Goal: Information Seeking & Learning: Learn about a topic

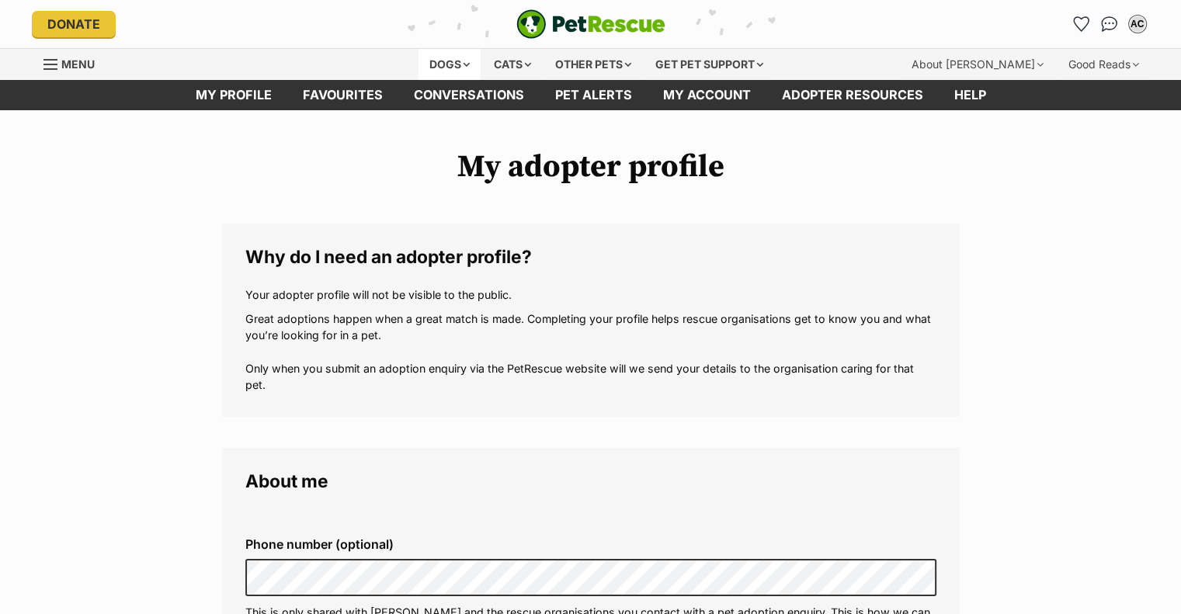
click at [456, 56] on div "Dogs" at bounding box center [449, 64] width 62 height 31
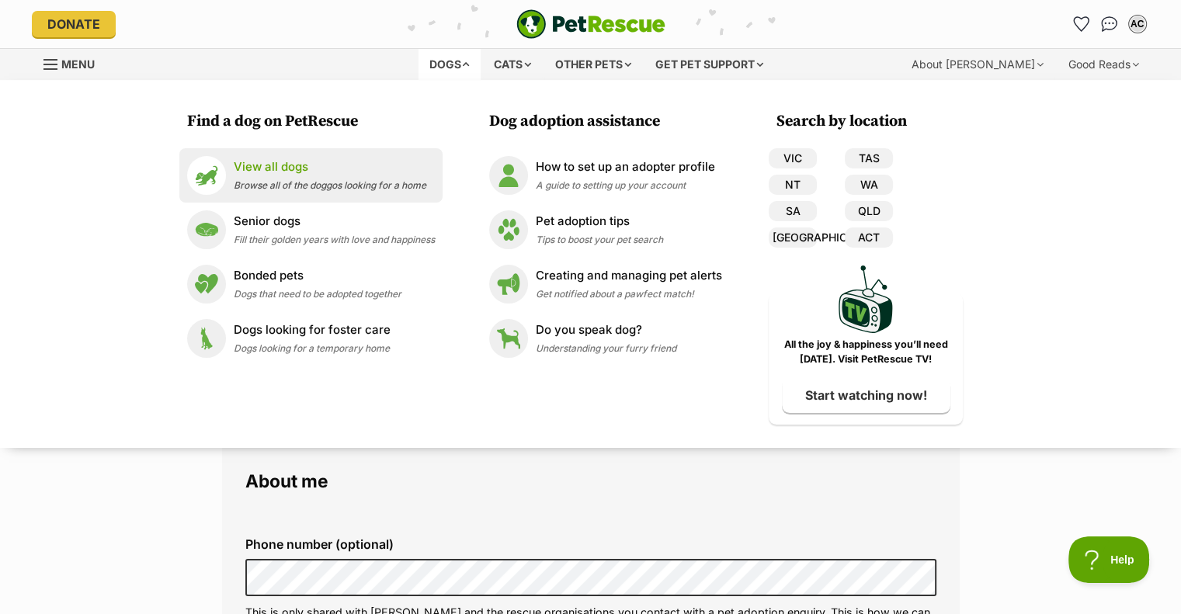
click at [209, 171] on img at bounding box center [206, 175] width 39 height 39
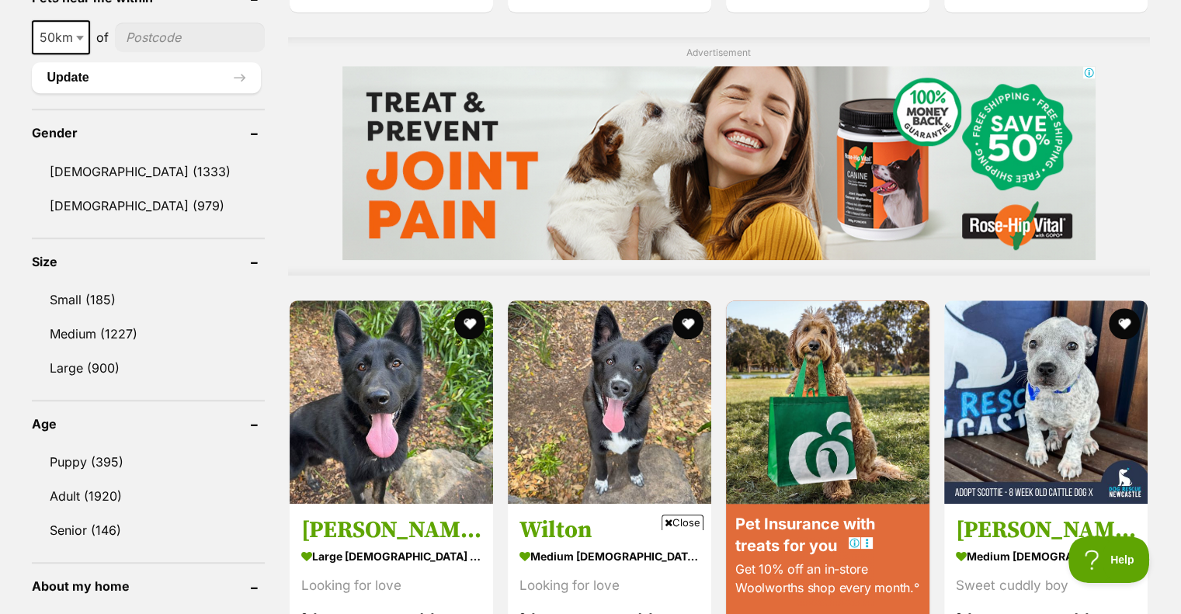
scroll to position [1320, 0]
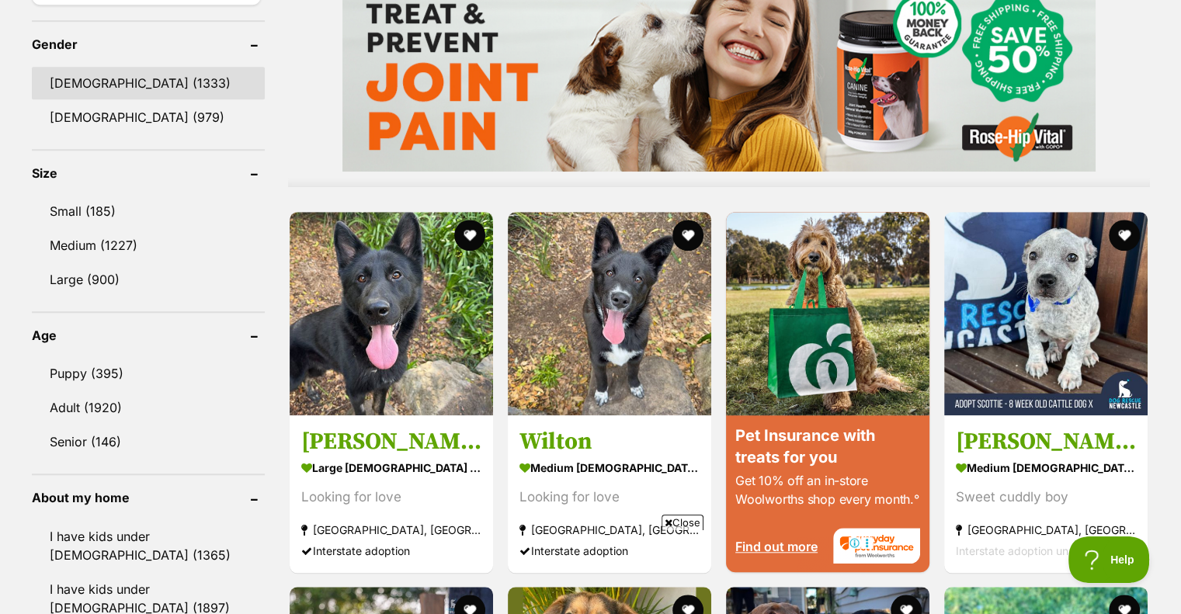
click at [71, 69] on link "Male (1333)" at bounding box center [148, 83] width 233 height 33
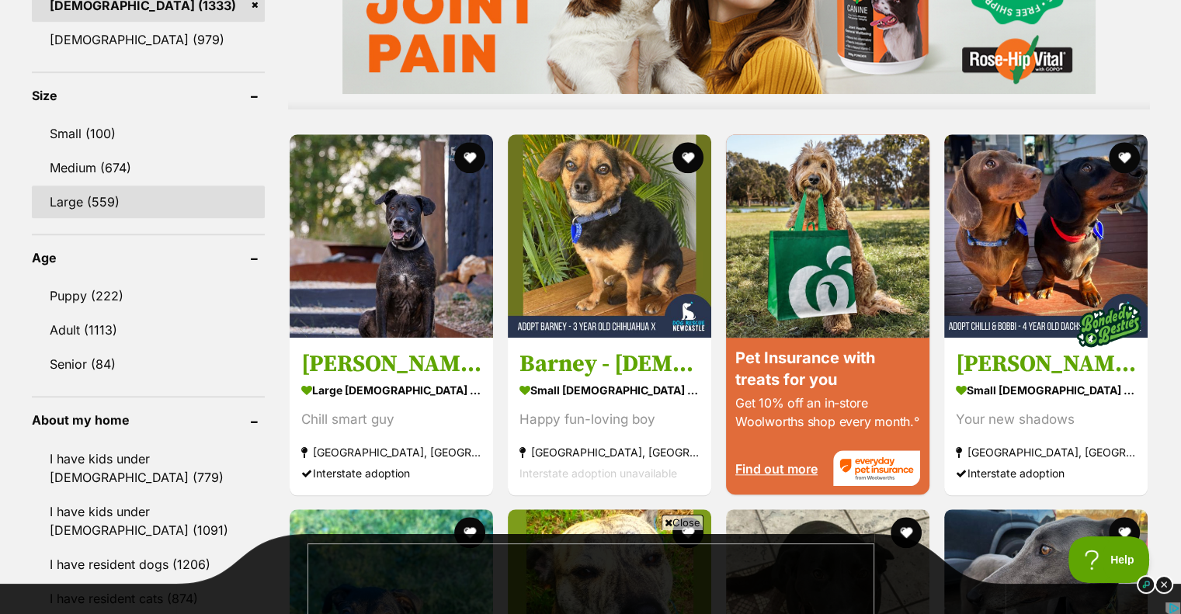
click at [135, 206] on link "Large (559)" at bounding box center [148, 202] width 233 height 33
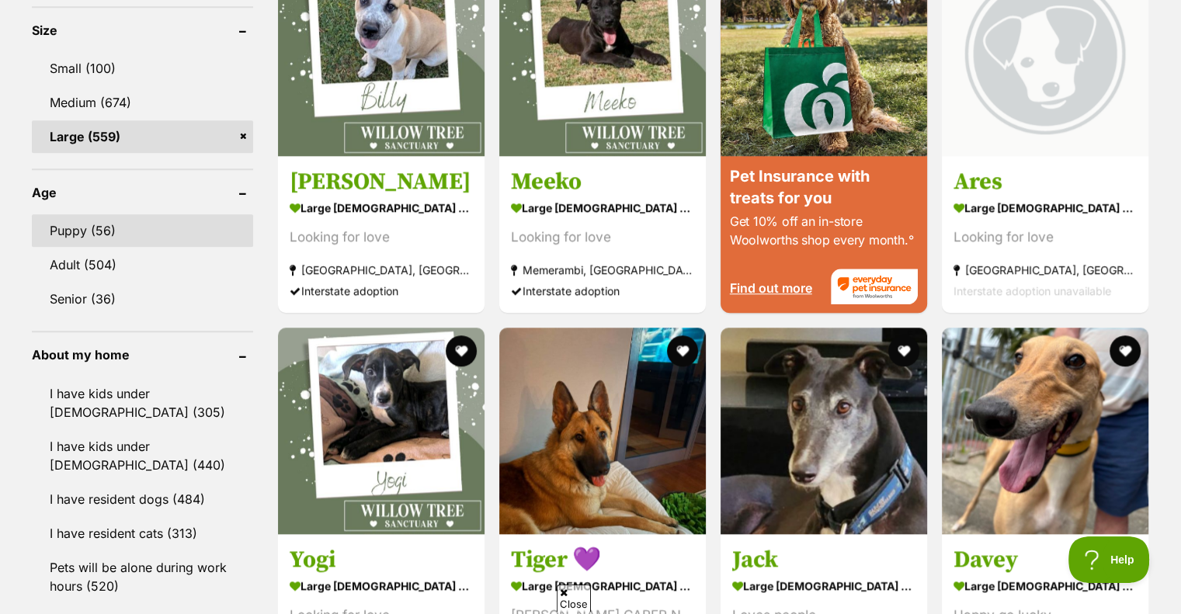
scroll to position [1475, 0]
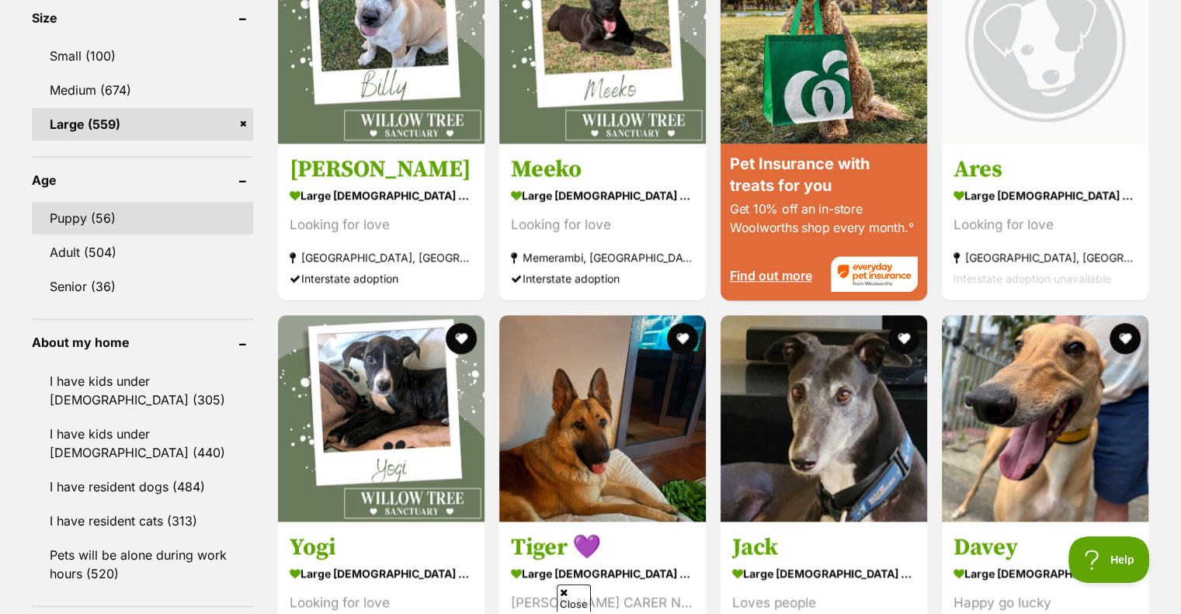
click at [128, 207] on link "Puppy (56)" at bounding box center [142, 218] width 221 height 33
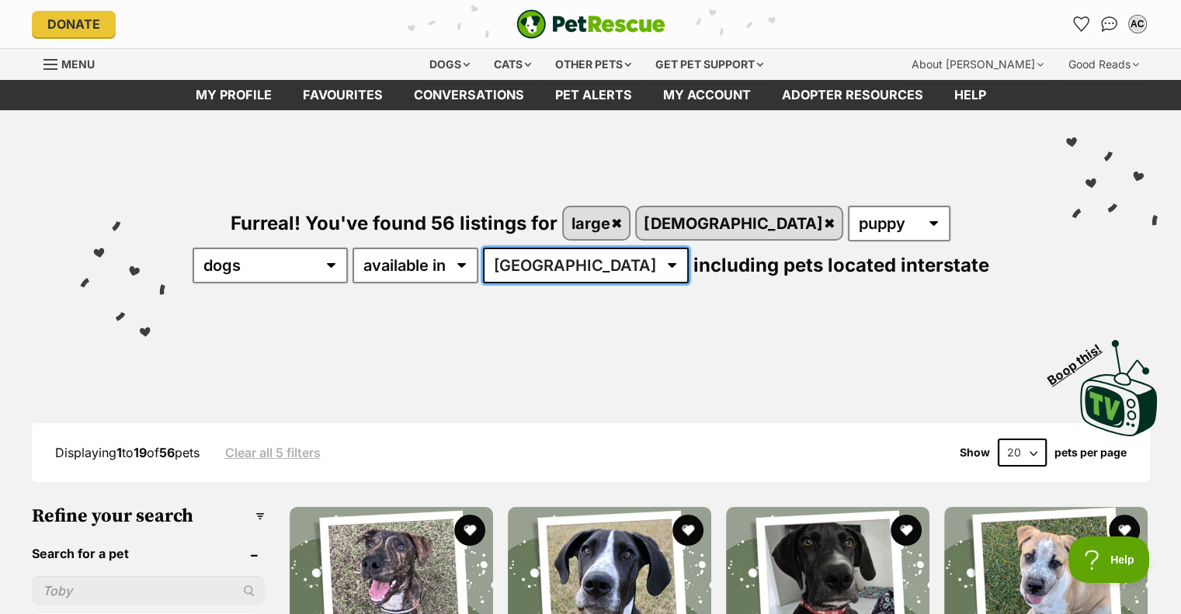
click at [484, 263] on select "Australia ACT NSW NT QLD SA TAS VIC WA" at bounding box center [586, 266] width 206 height 36
select select "VIC"
click at [483, 248] on select "Australia ACT NSW NT QLD SA TAS VIC WA" at bounding box center [586, 266] width 206 height 36
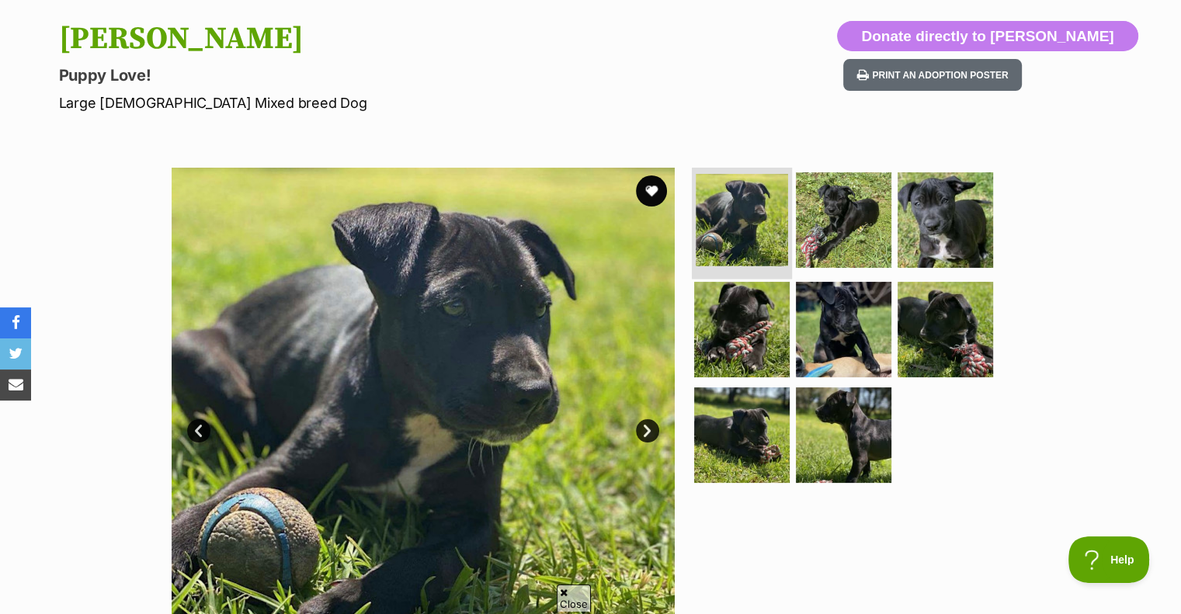
click at [732, 207] on img at bounding box center [741, 220] width 92 height 92
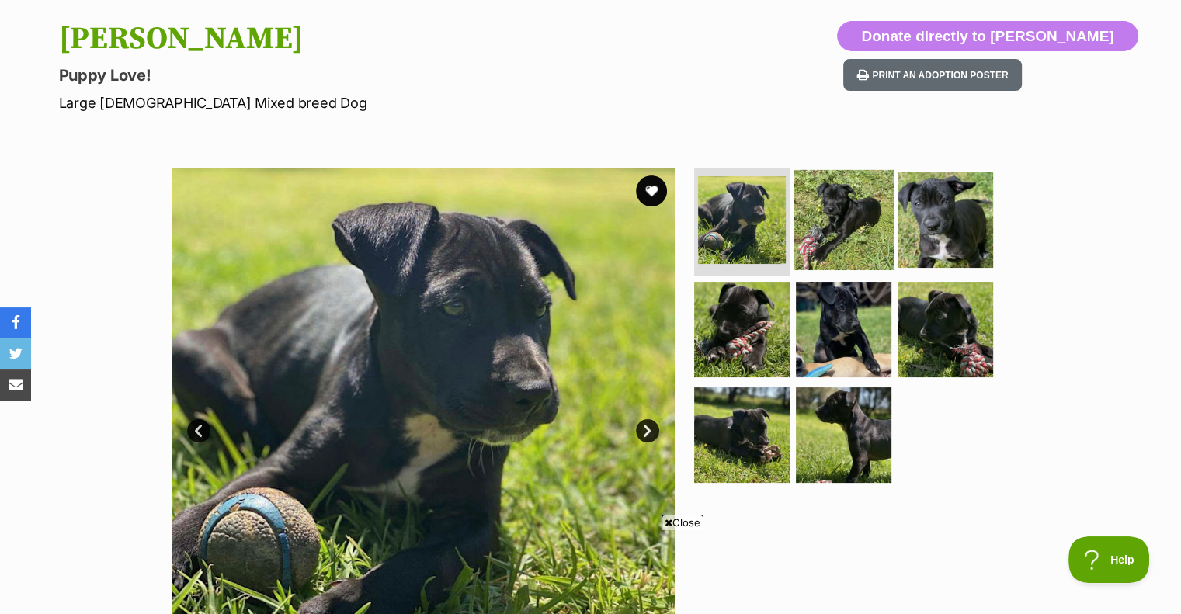
click at [807, 224] on img at bounding box center [843, 219] width 100 height 100
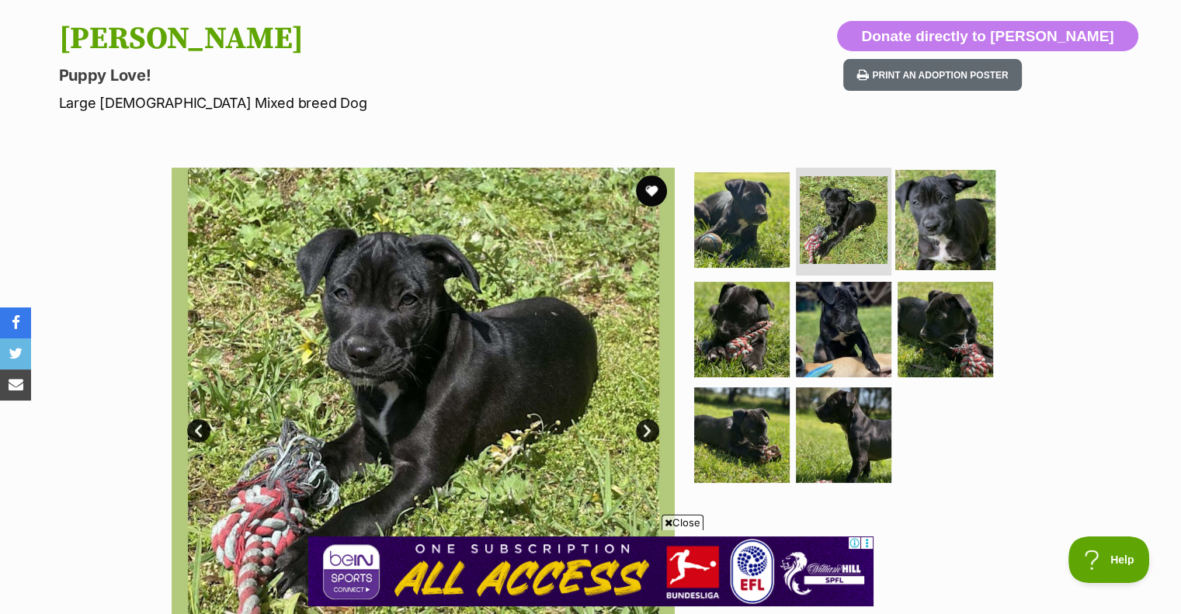
click at [946, 217] on img at bounding box center [945, 219] width 100 height 100
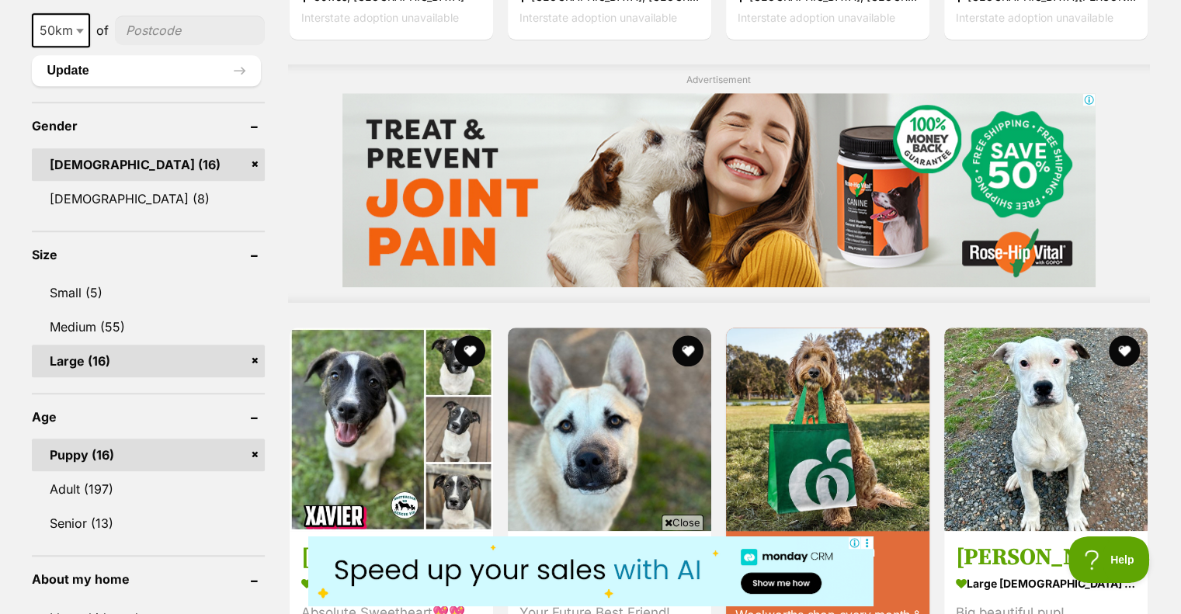
scroll to position [1242, 0]
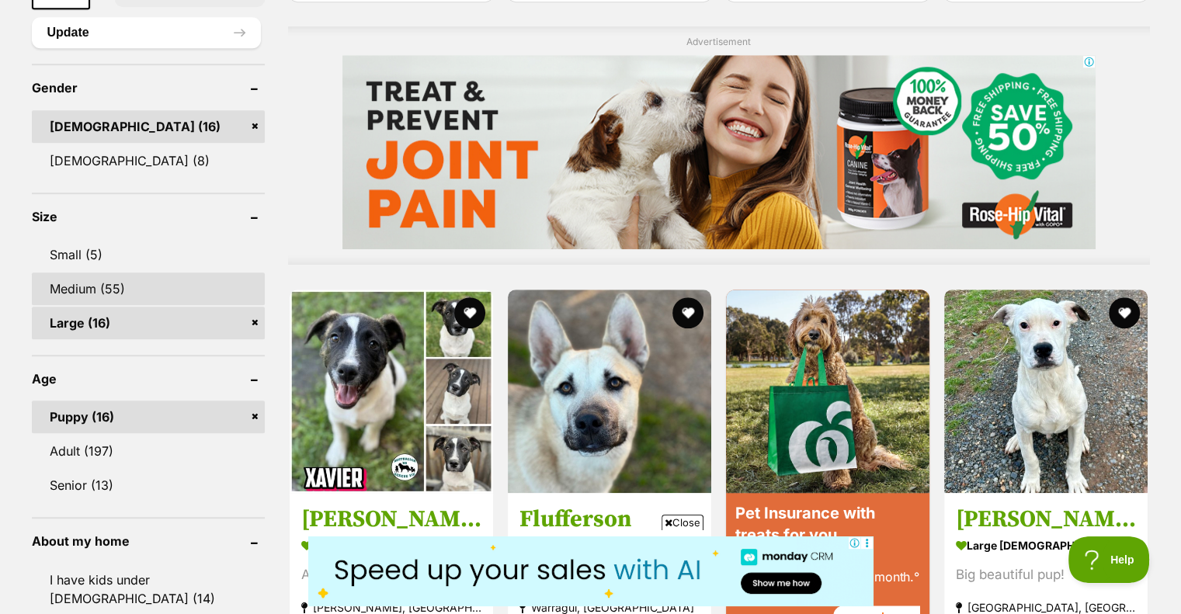
click at [133, 286] on link "Medium (55)" at bounding box center [148, 288] width 233 height 33
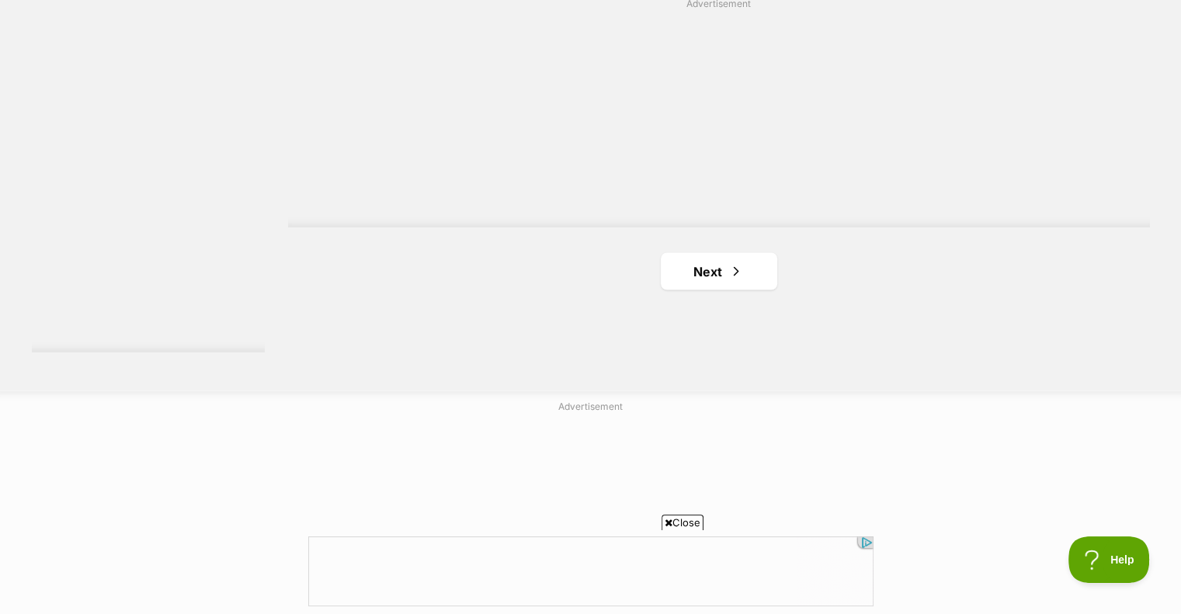
scroll to position [3027, 0]
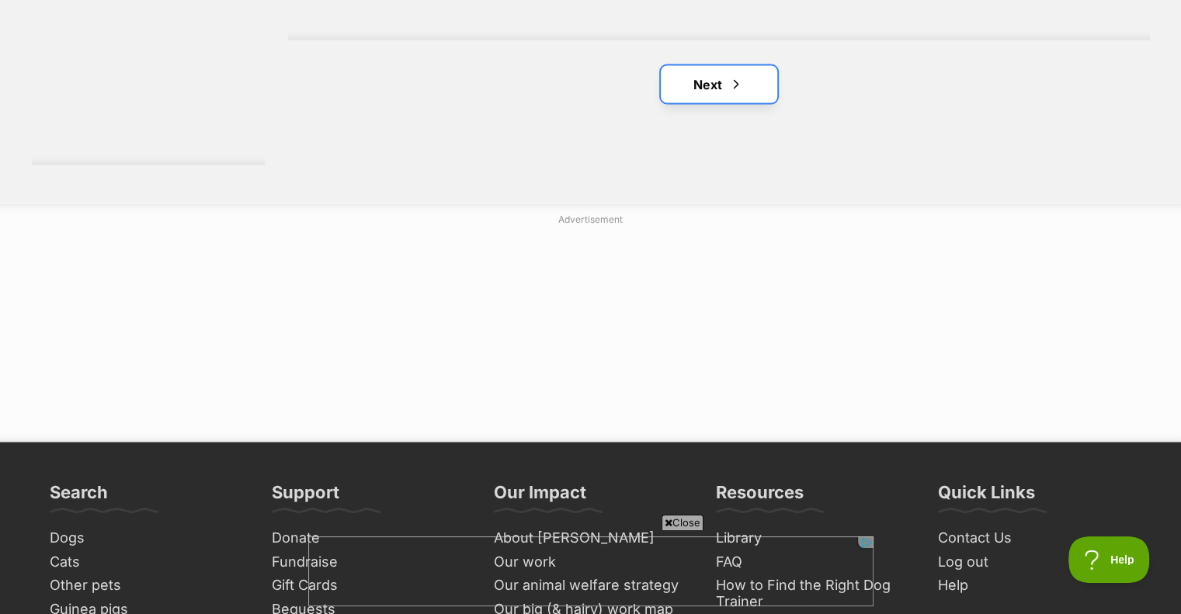
click at [714, 80] on link "Next" at bounding box center [719, 84] width 116 height 37
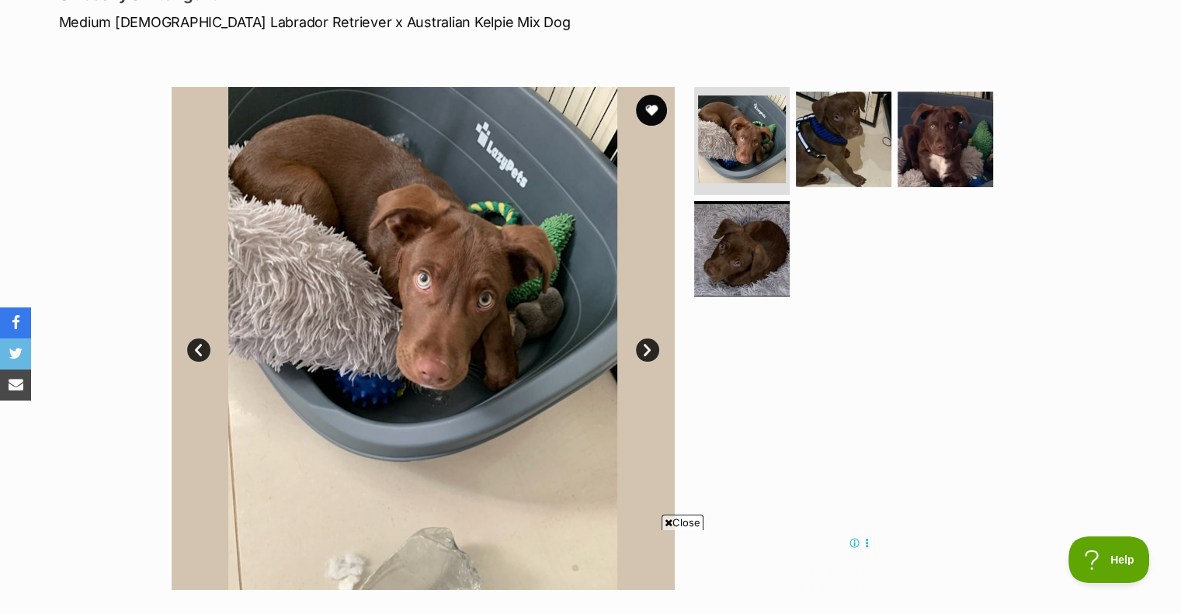
scroll to position [233, 0]
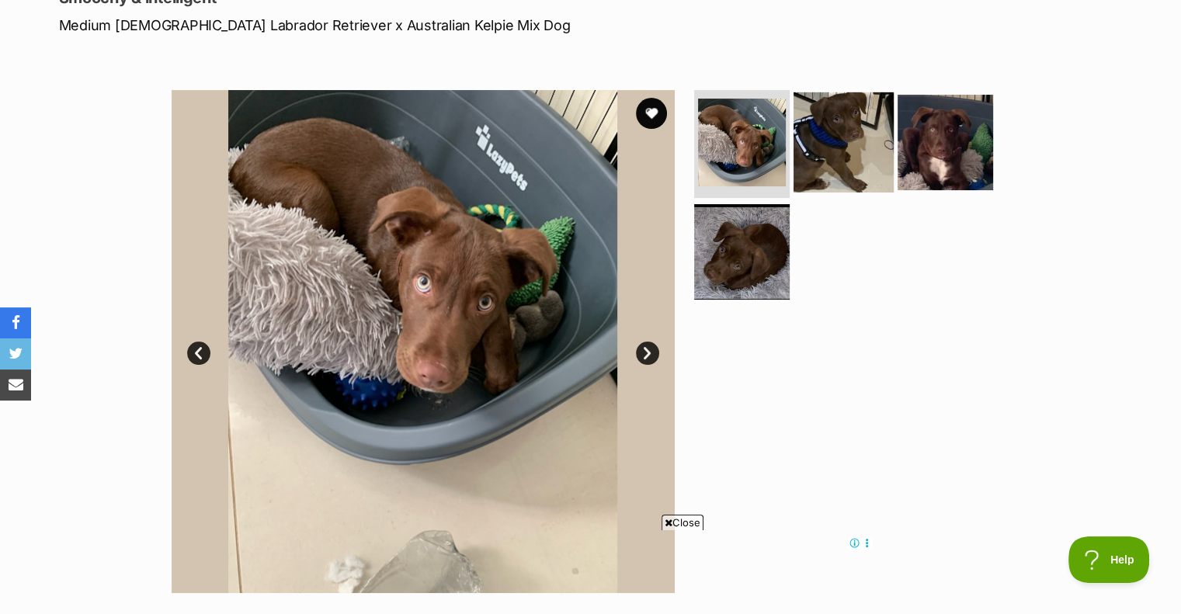
click at [845, 118] on img at bounding box center [843, 142] width 100 height 100
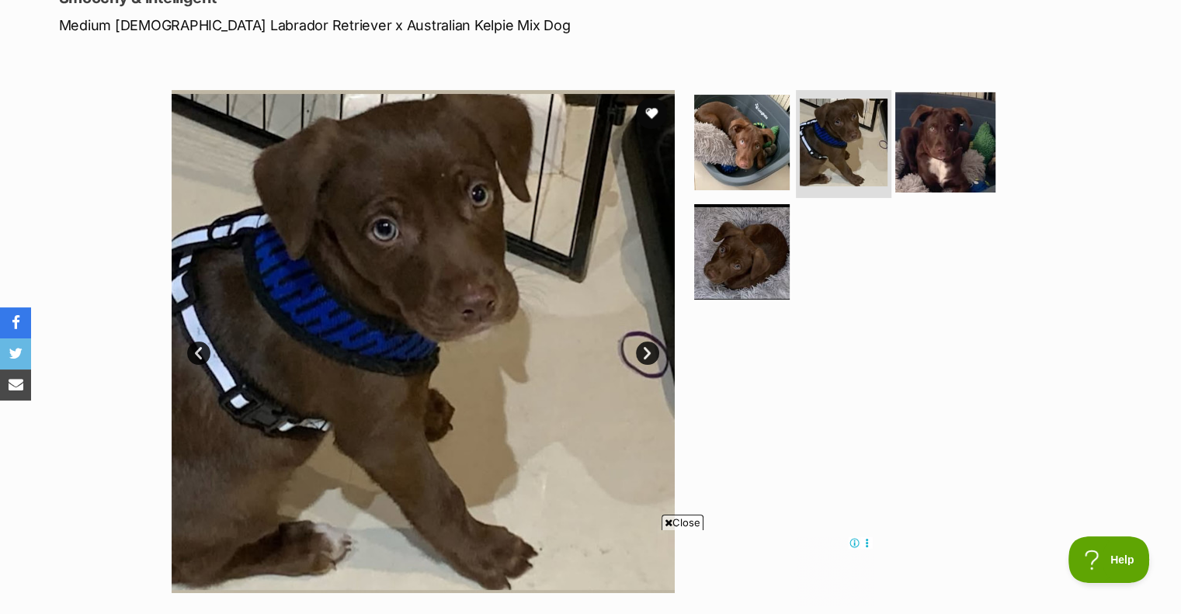
click at [938, 134] on img at bounding box center [945, 142] width 100 height 100
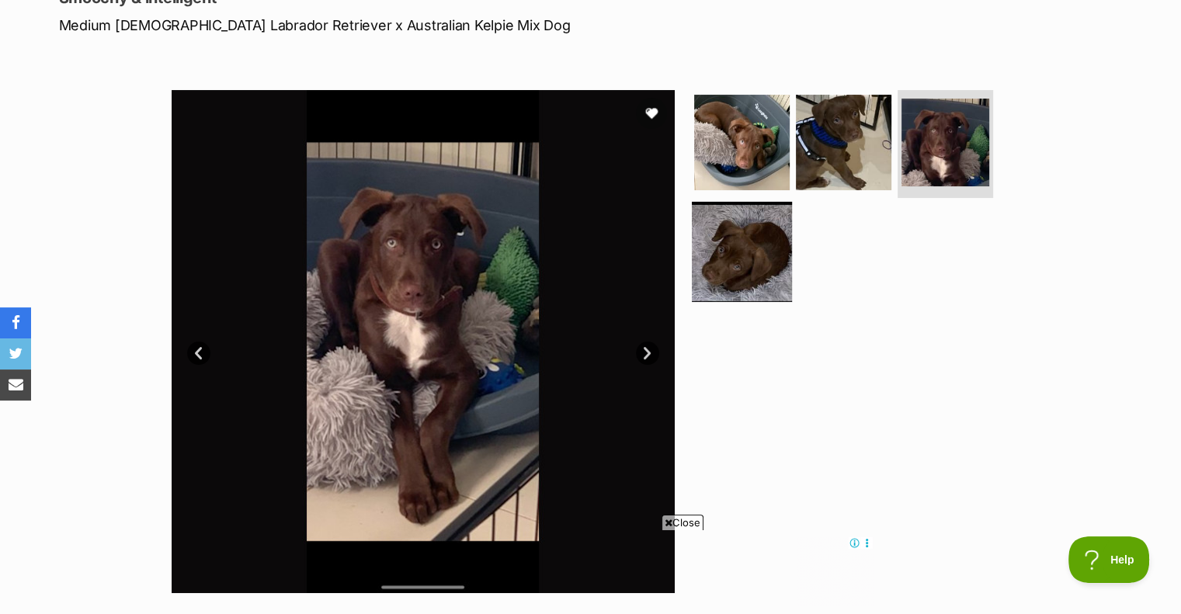
click at [764, 280] on img at bounding box center [742, 252] width 100 height 100
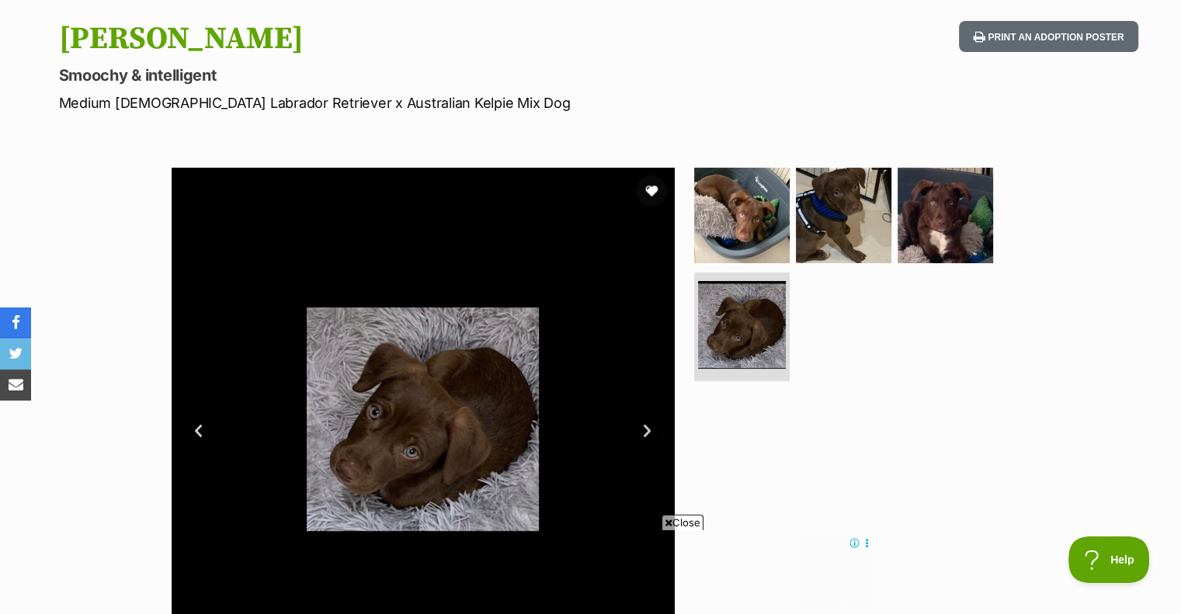
scroll to position [0, 0]
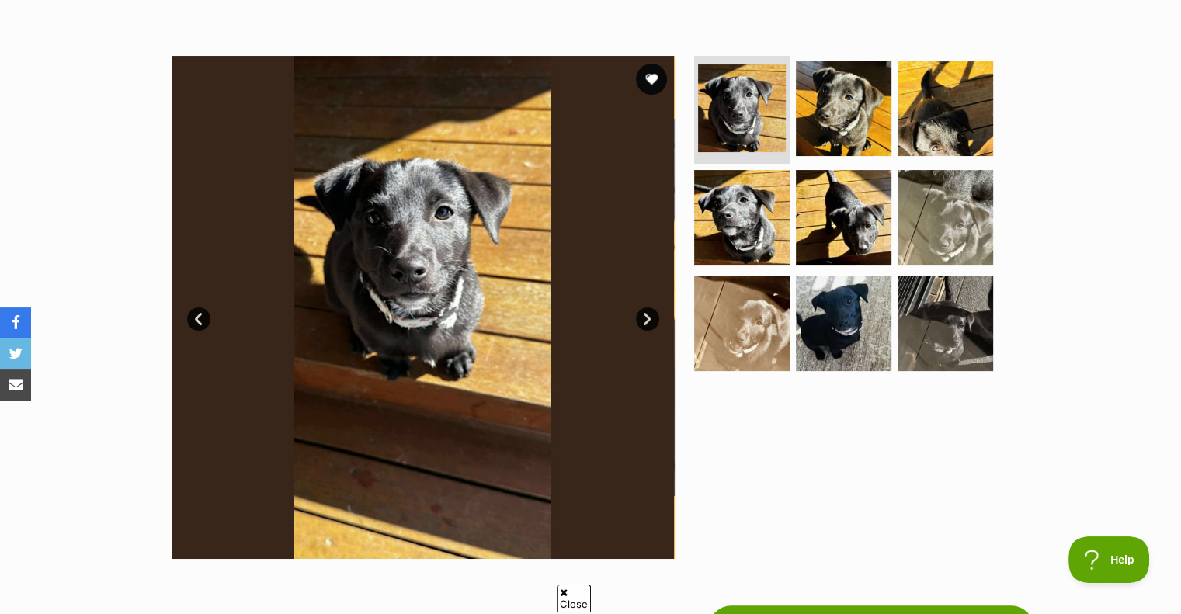
scroll to position [310, 0]
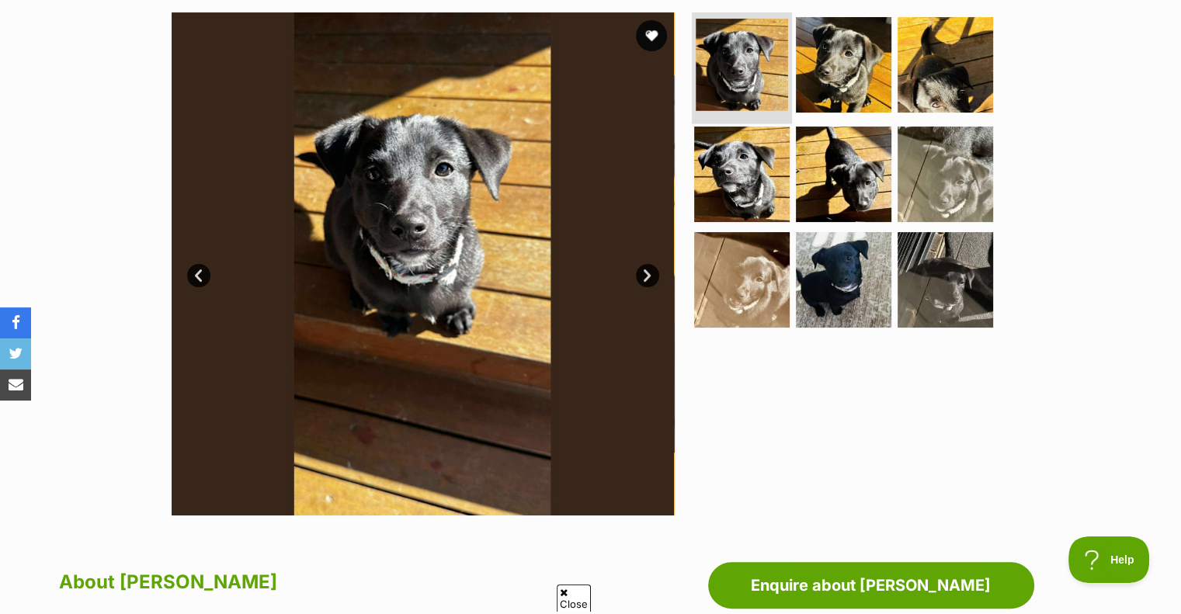
click at [745, 70] on img at bounding box center [741, 65] width 92 height 92
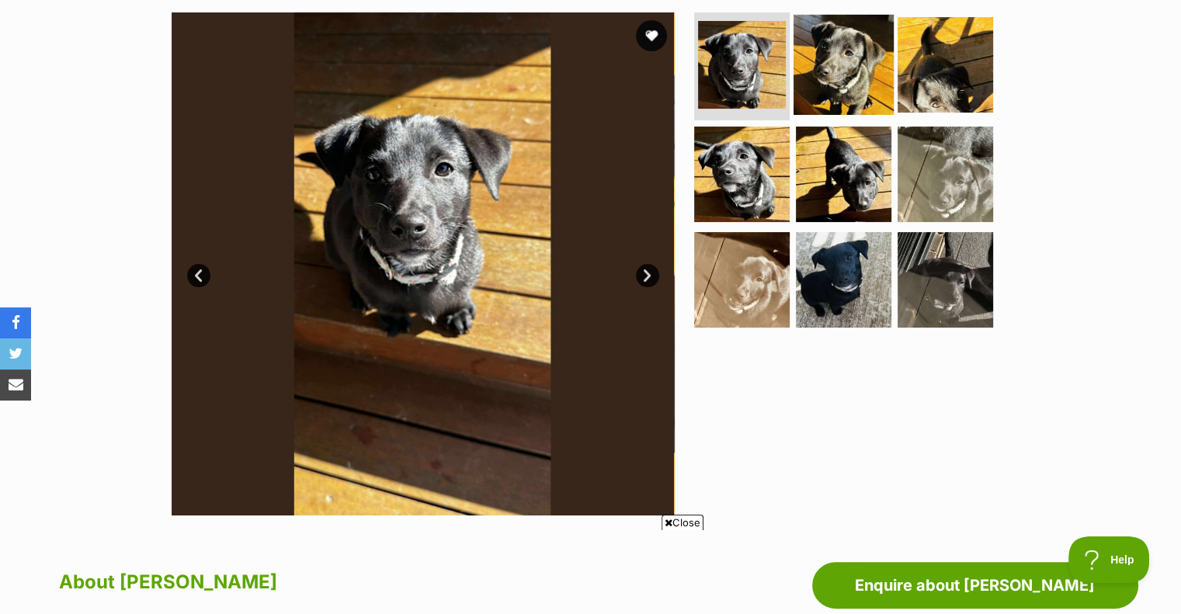
scroll to position [0, 0]
click at [832, 71] on img at bounding box center [843, 64] width 100 height 100
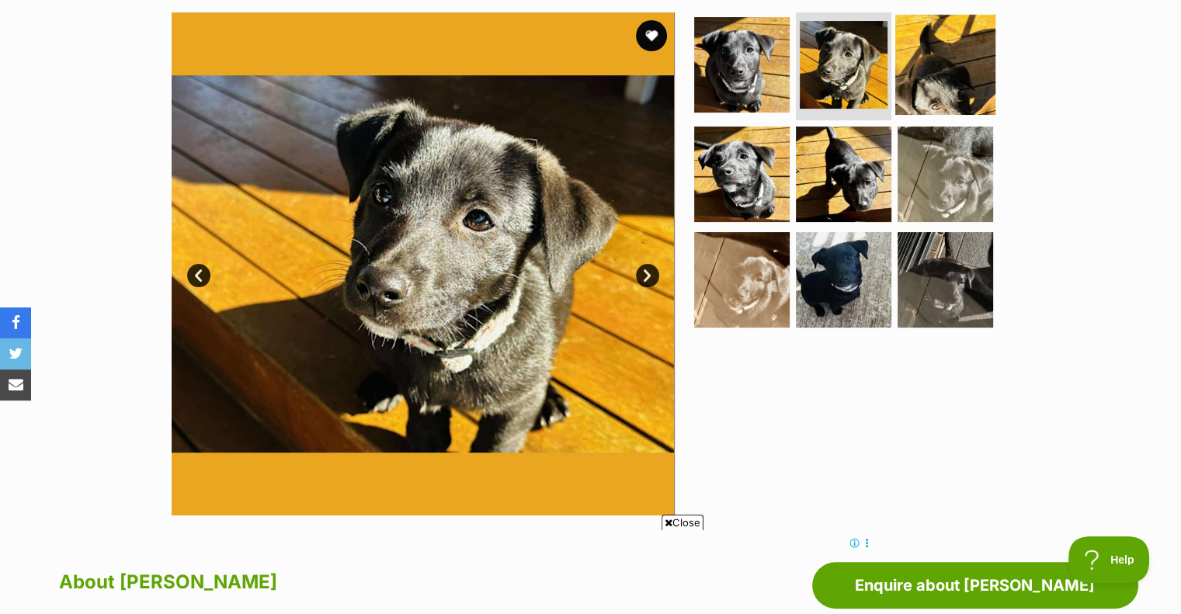
click at [954, 71] on img at bounding box center [945, 64] width 100 height 100
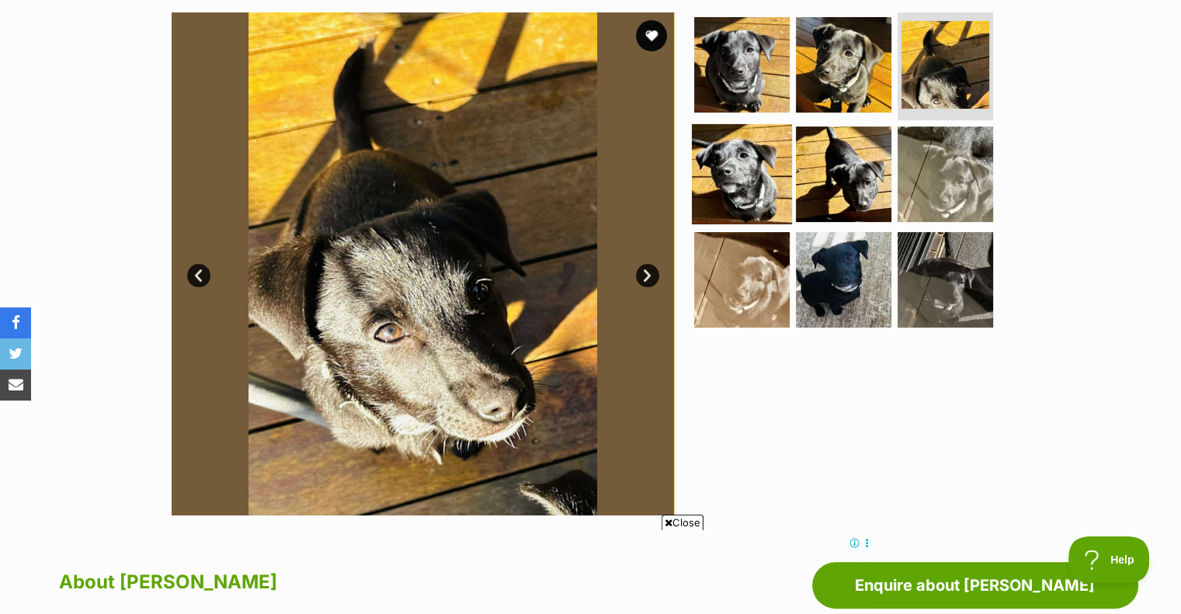
click at [736, 158] on img at bounding box center [742, 174] width 100 height 100
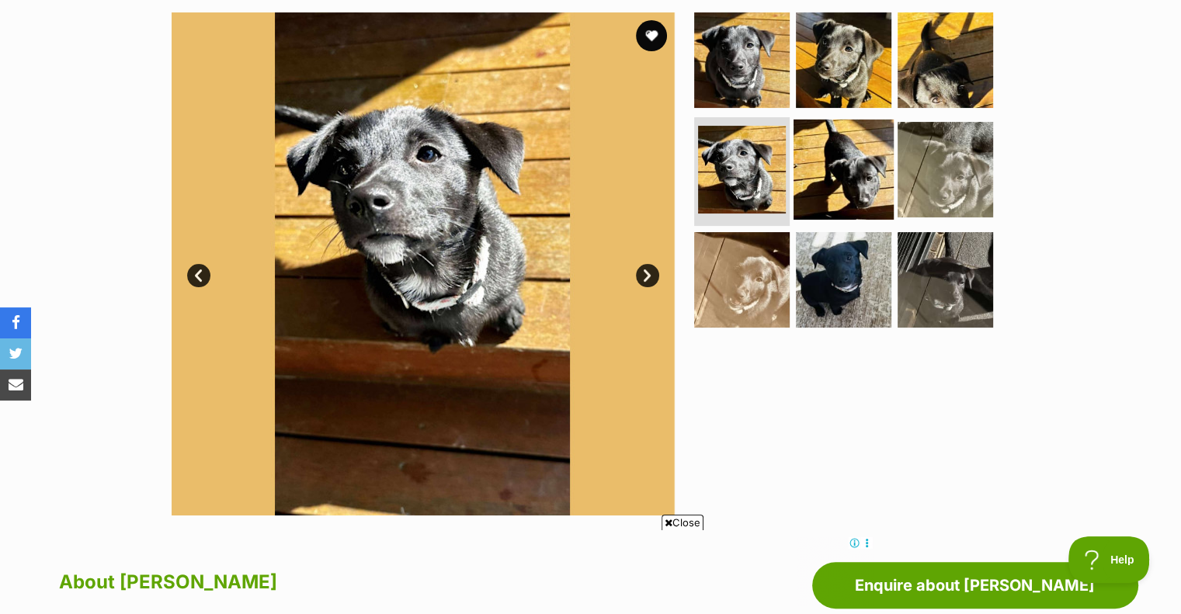
click at [826, 175] on img at bounding box center [843, 170] width 100 height 100
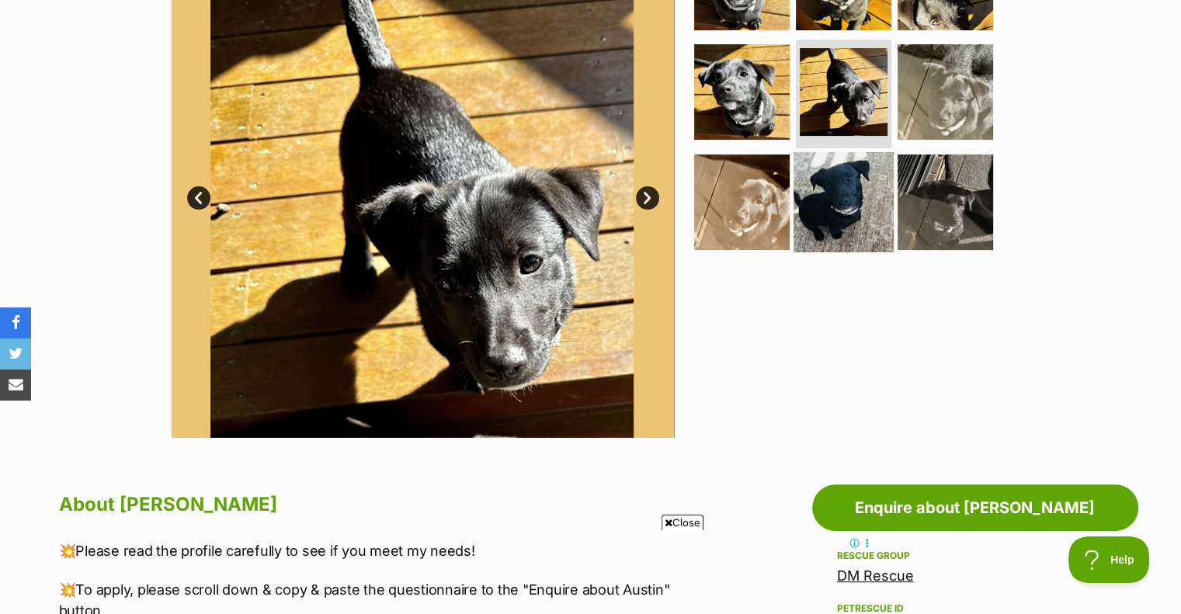
click at [840, 192] on img at bounding box center [843, 202] width 100 height 100
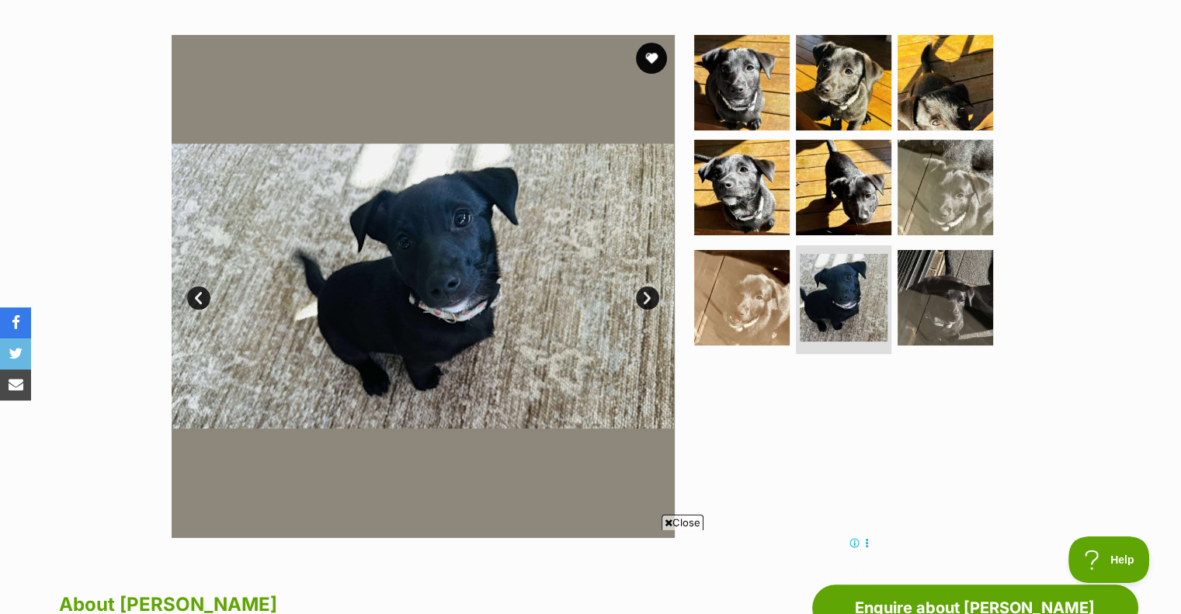
scroll to position [155, 0]
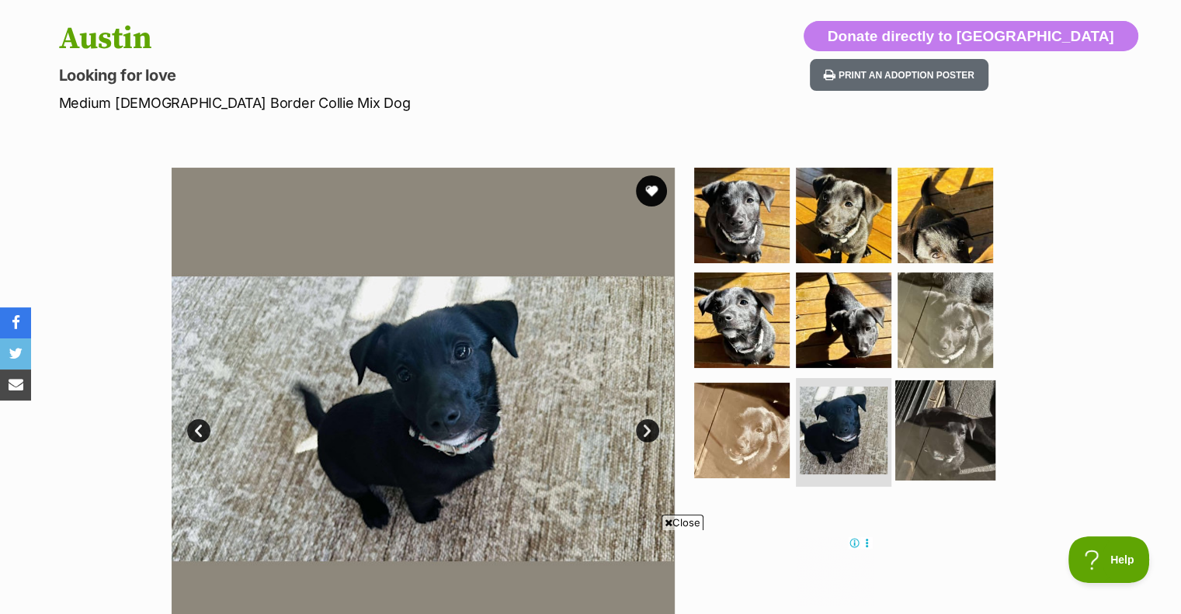
click at [928, 439] on img at bounding box center [945, 430] width 100 height 100
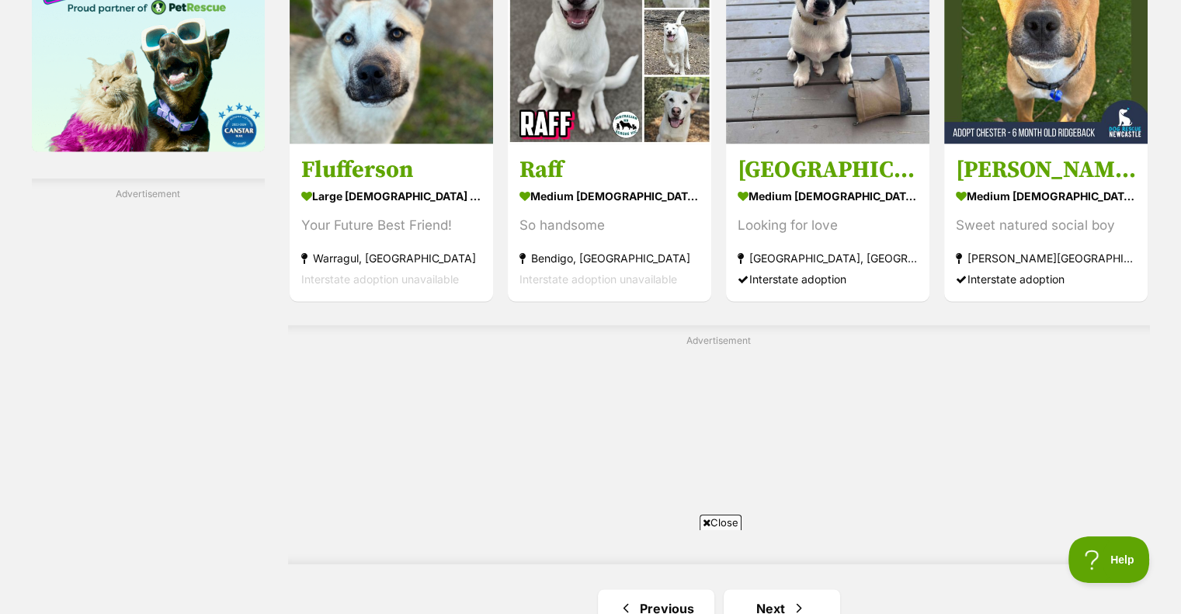
scroll to position [2717, 0]
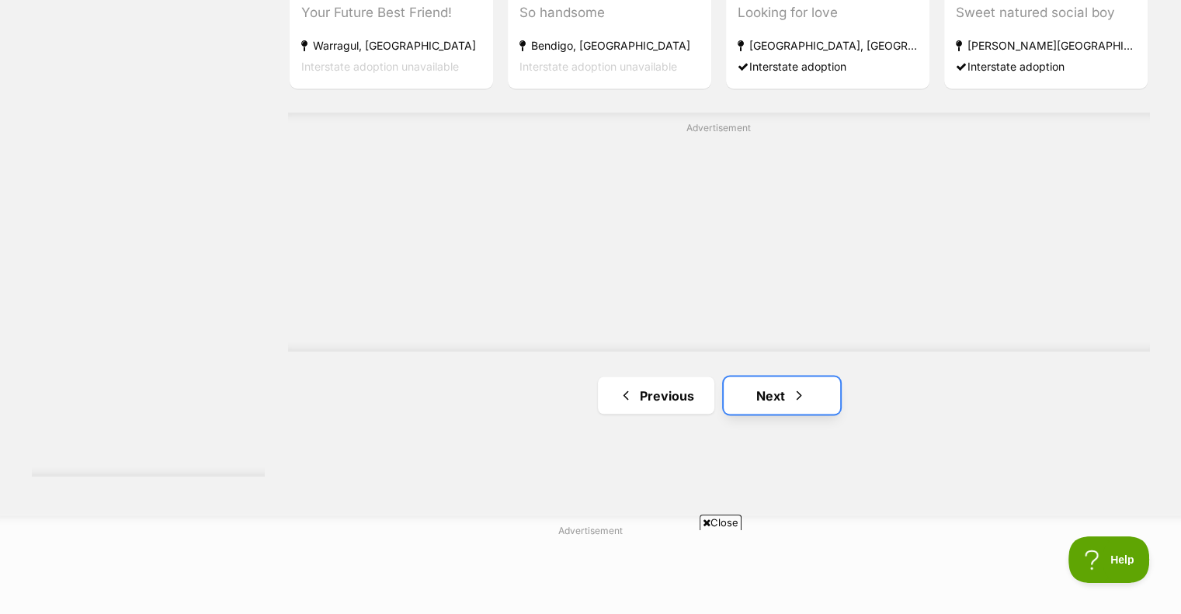
click at [782, 396] on link "Next" at bounding box center [781, 394] width 116 height 37
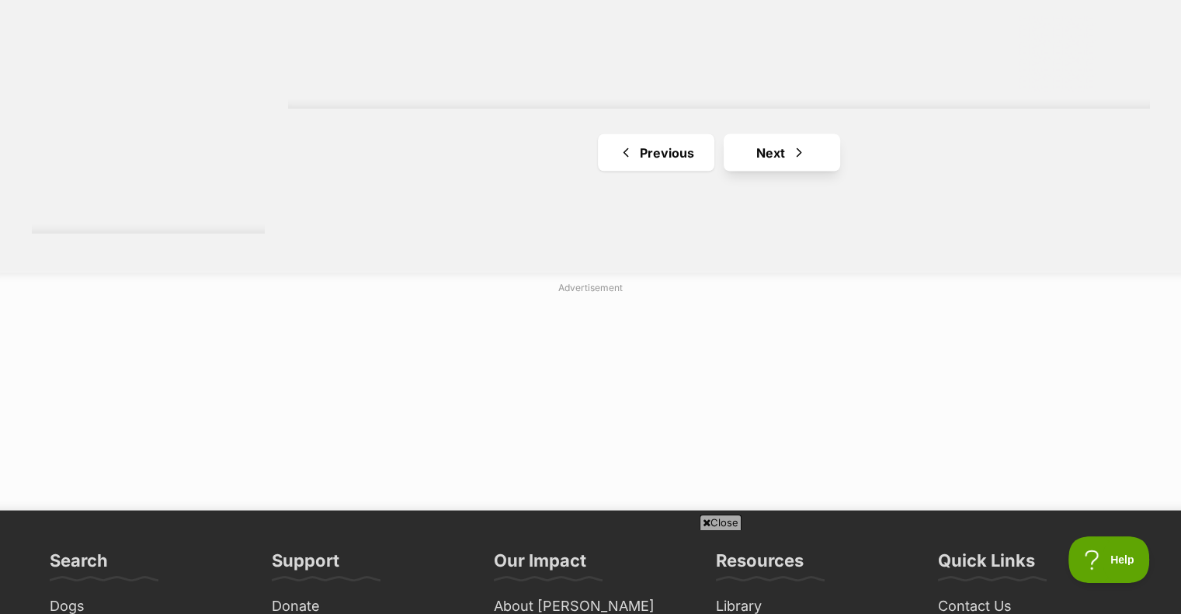
scroll to position [2950, 0]
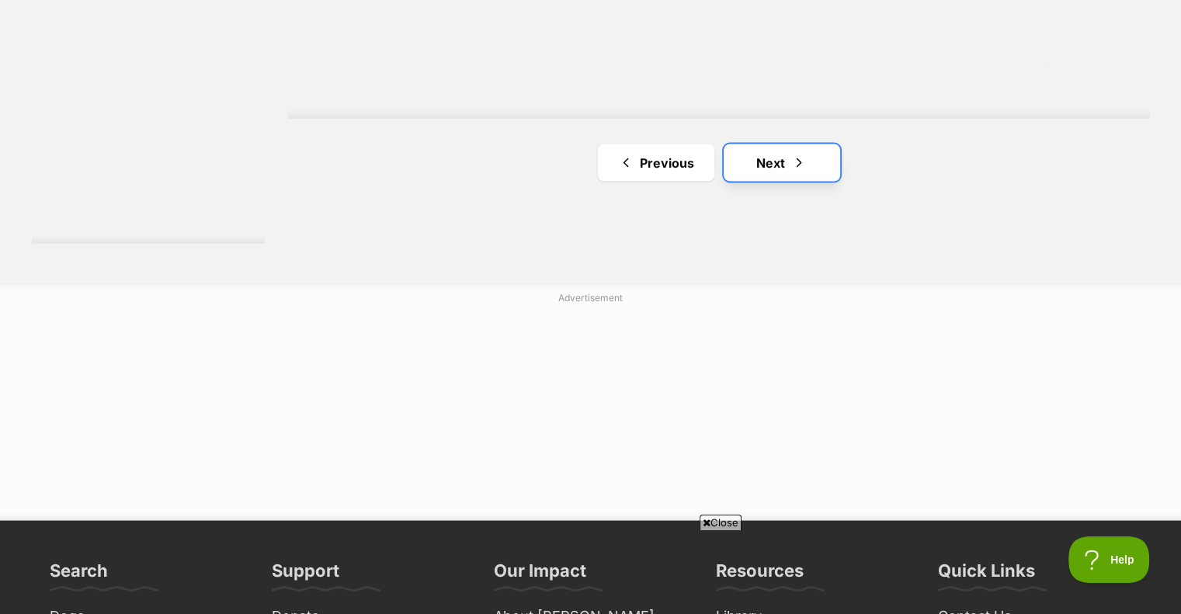
click at [758, 167] on link "Next" at bounding box center [781, 162] width 116 height 37
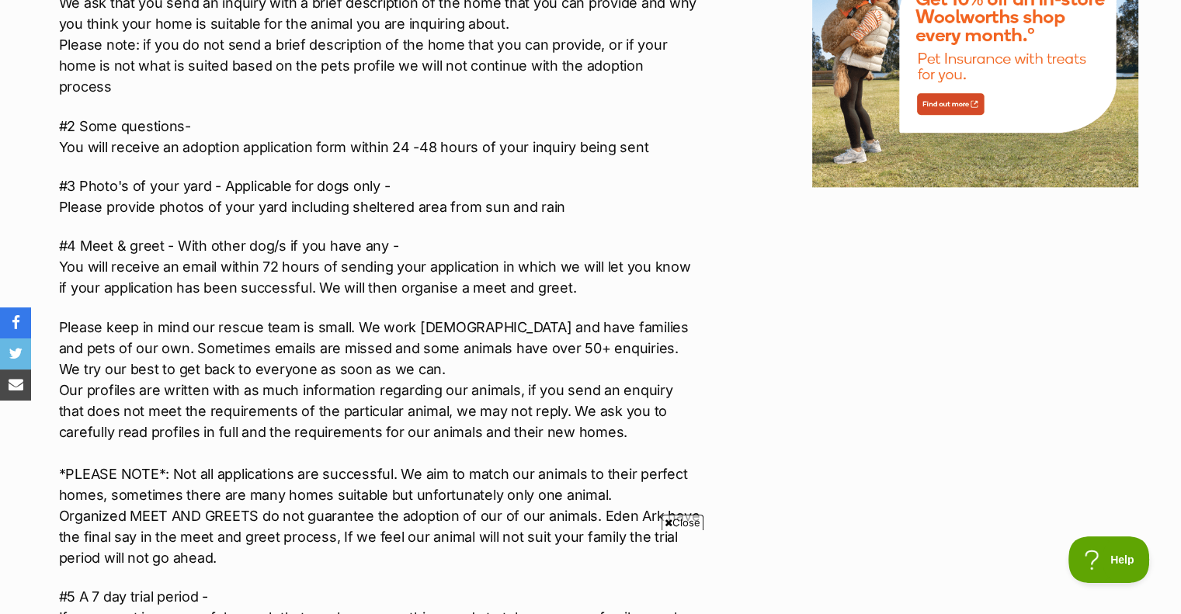
scroll to position [1941, 0]
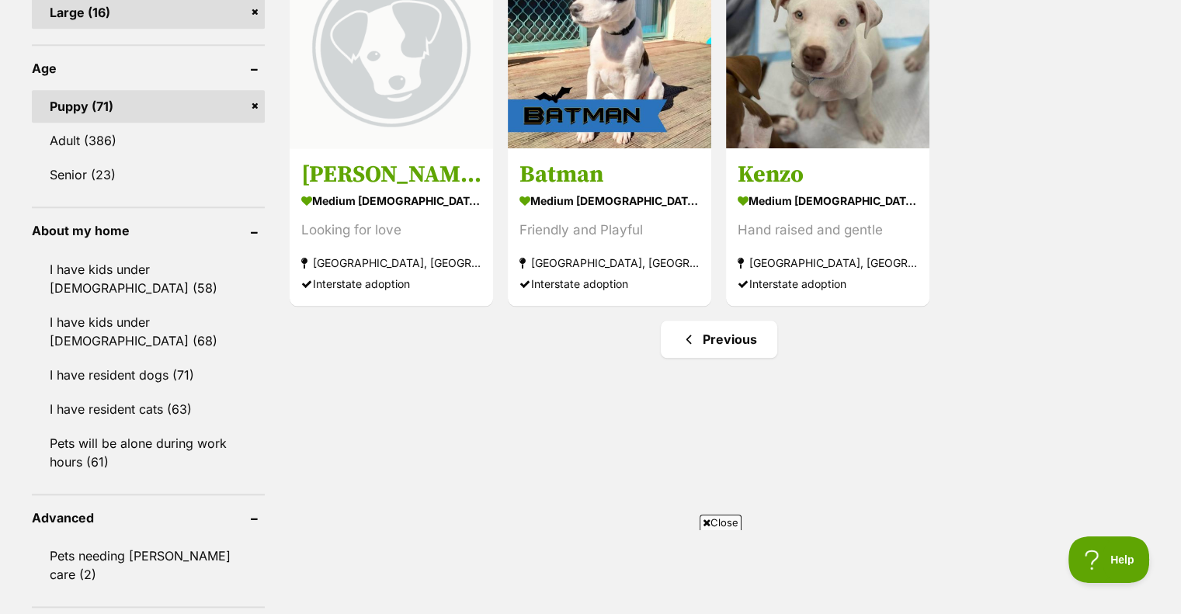
scroll to position [1630, 0]
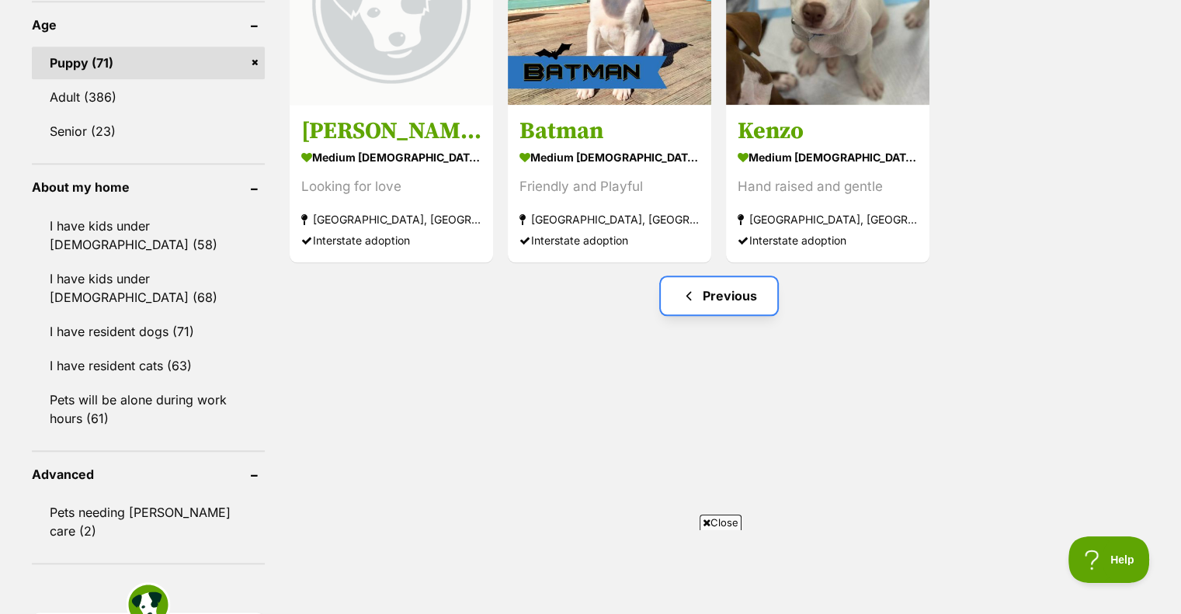
click at [691, 288] on span "Previous page" at bounding box center [689, 295] width 16 height 19
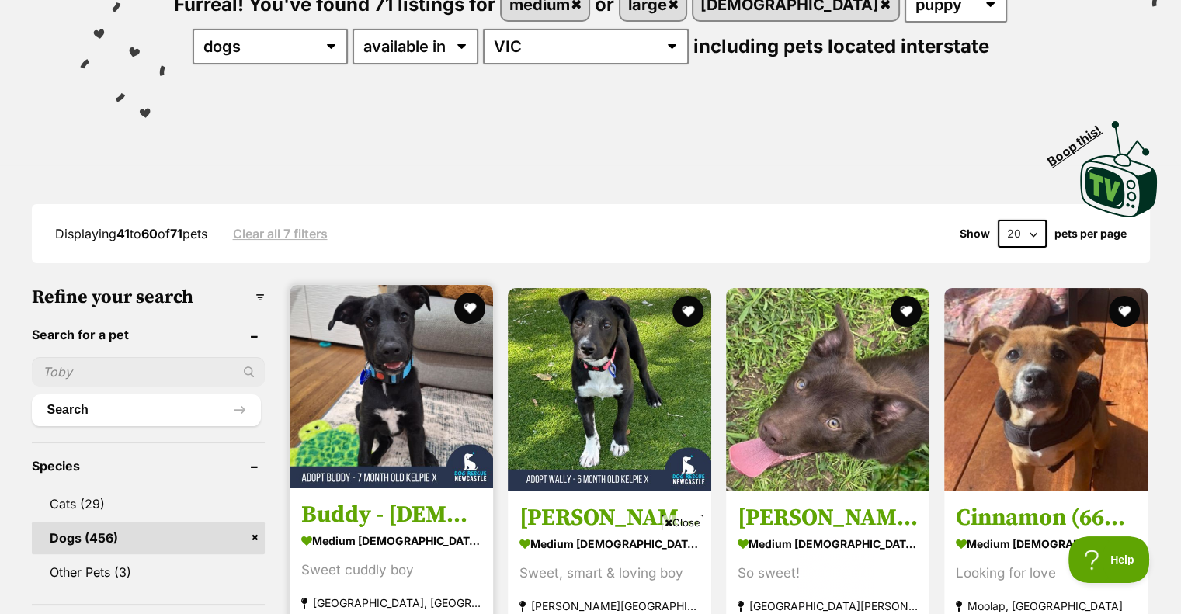
scroll to position [155, 0]
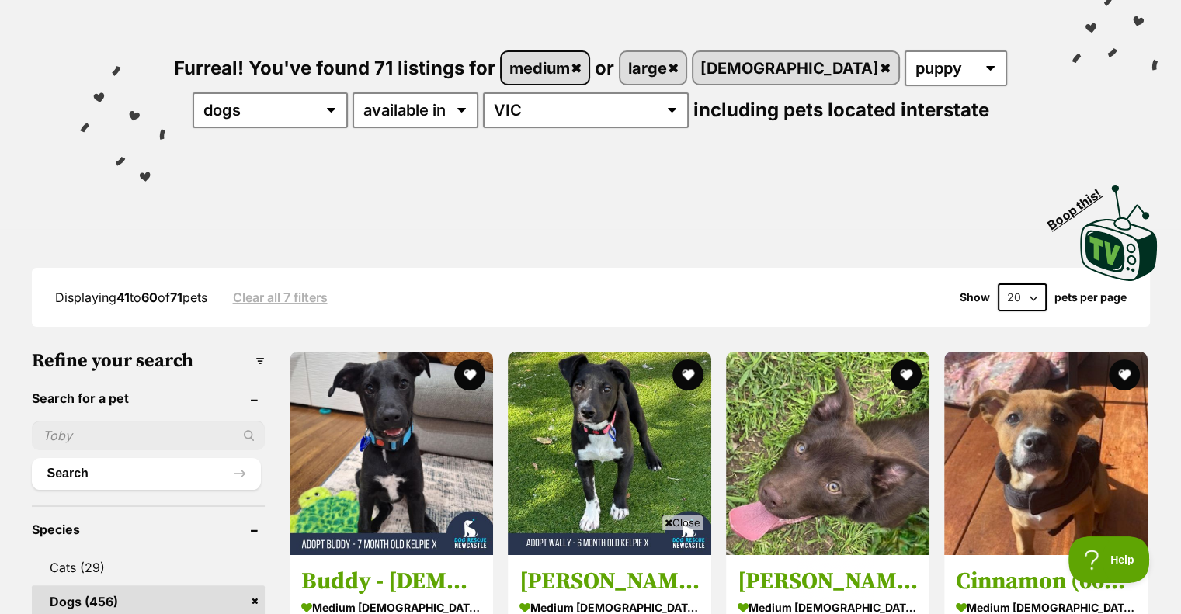
click at [588, 68] on link "medium" at bounding box center [544, 68] width 87 height 32
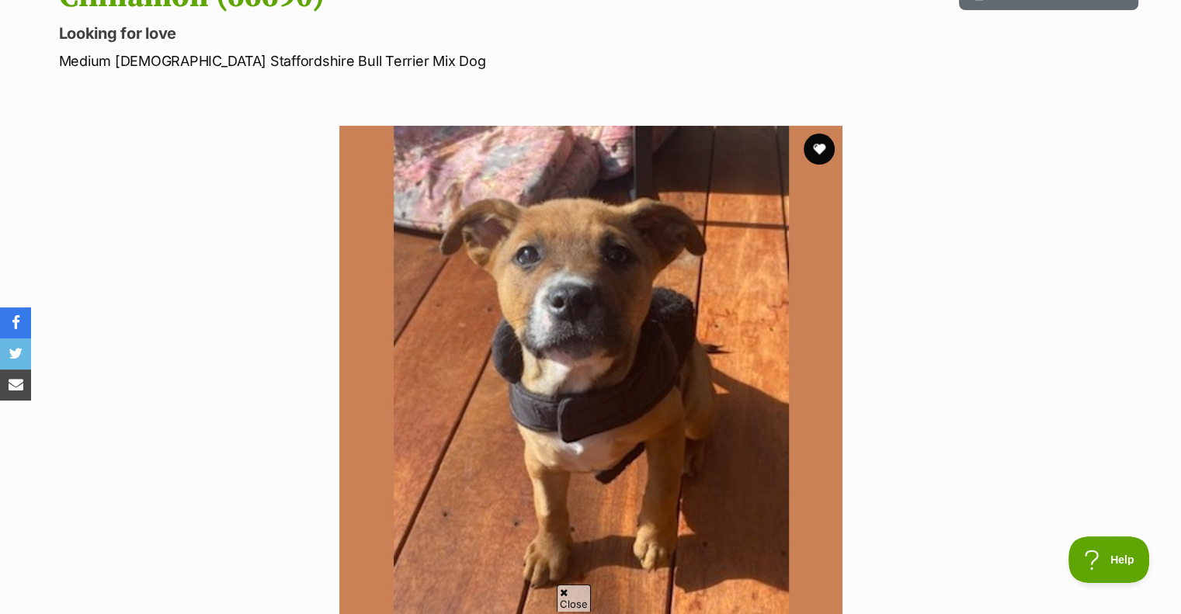
scroll to position [233, 0]
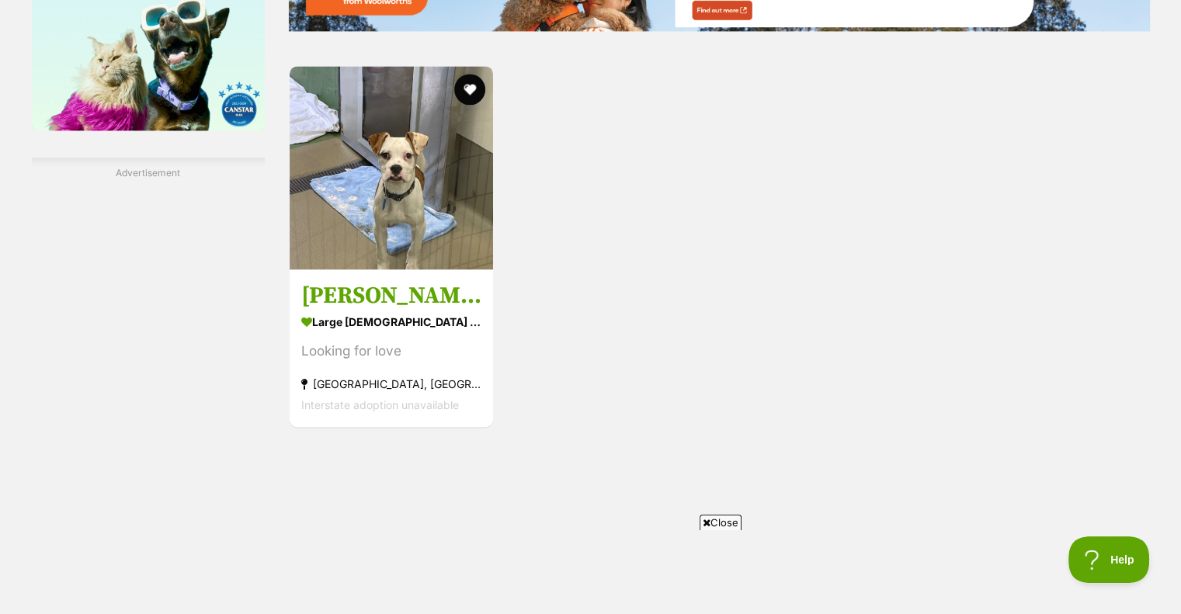
scroll to position [2406, 0]
